Goal: Transaction & Acquisition: Download file/media

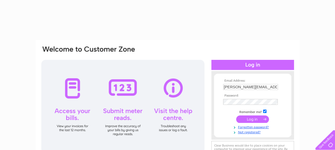
click at [253, 118] on input "submit" at bounding box center [252, 119] width 33 height 7
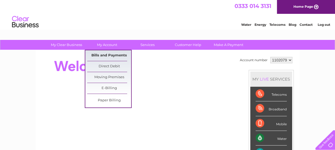
click at [103, 56] on link "Bills and Payments" at bounding box center [109, 55] width 44 height 11
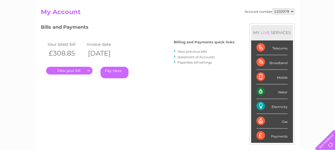
scroll to position [27, 0]
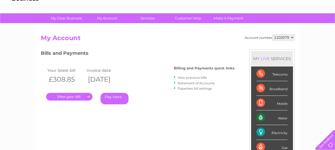
click at [195, 77] on link "View previous bills" at bounding box center [192, 78] width 29 height 4
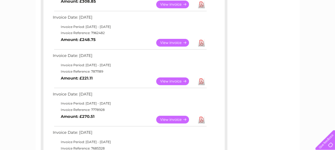
scroll to position [133, 0]
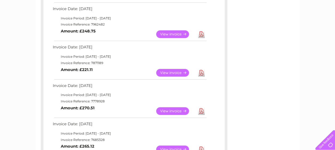
click at [201, 111] on link "Download" at bounding box center [201, 112] width 7 height 8
click at [202, 70] on link "Download" at bounding box center [201, 73] width 7 height 8
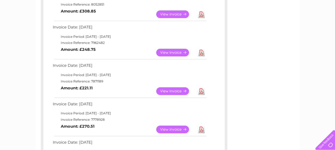
scroll to position [107, 0]
